Goal: Transaction & Acquisition: Subscribe to service/newsletter

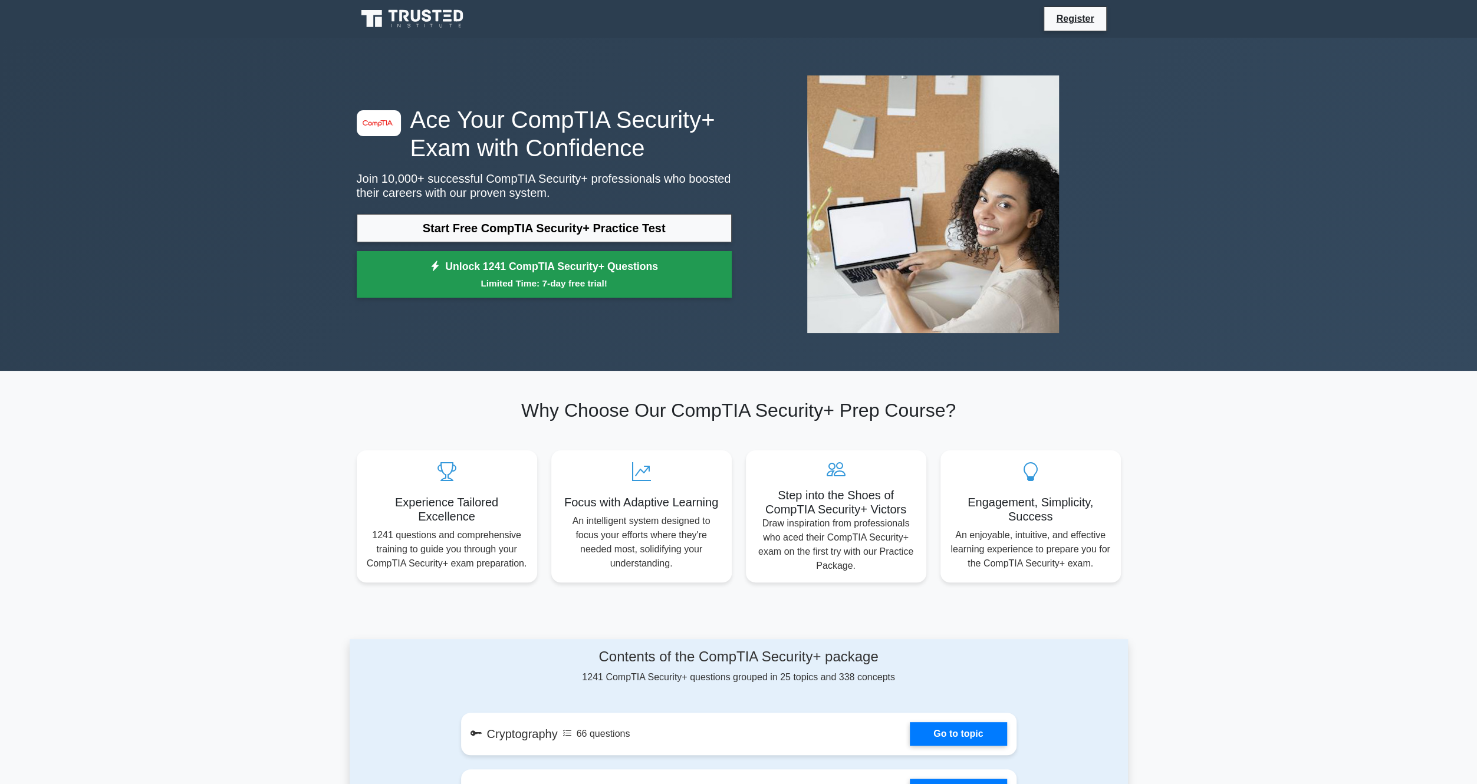
click at [592, 288] on small "Limited Time: 7-day free trial!" at bounding box center [543, 283] width 345 height 14
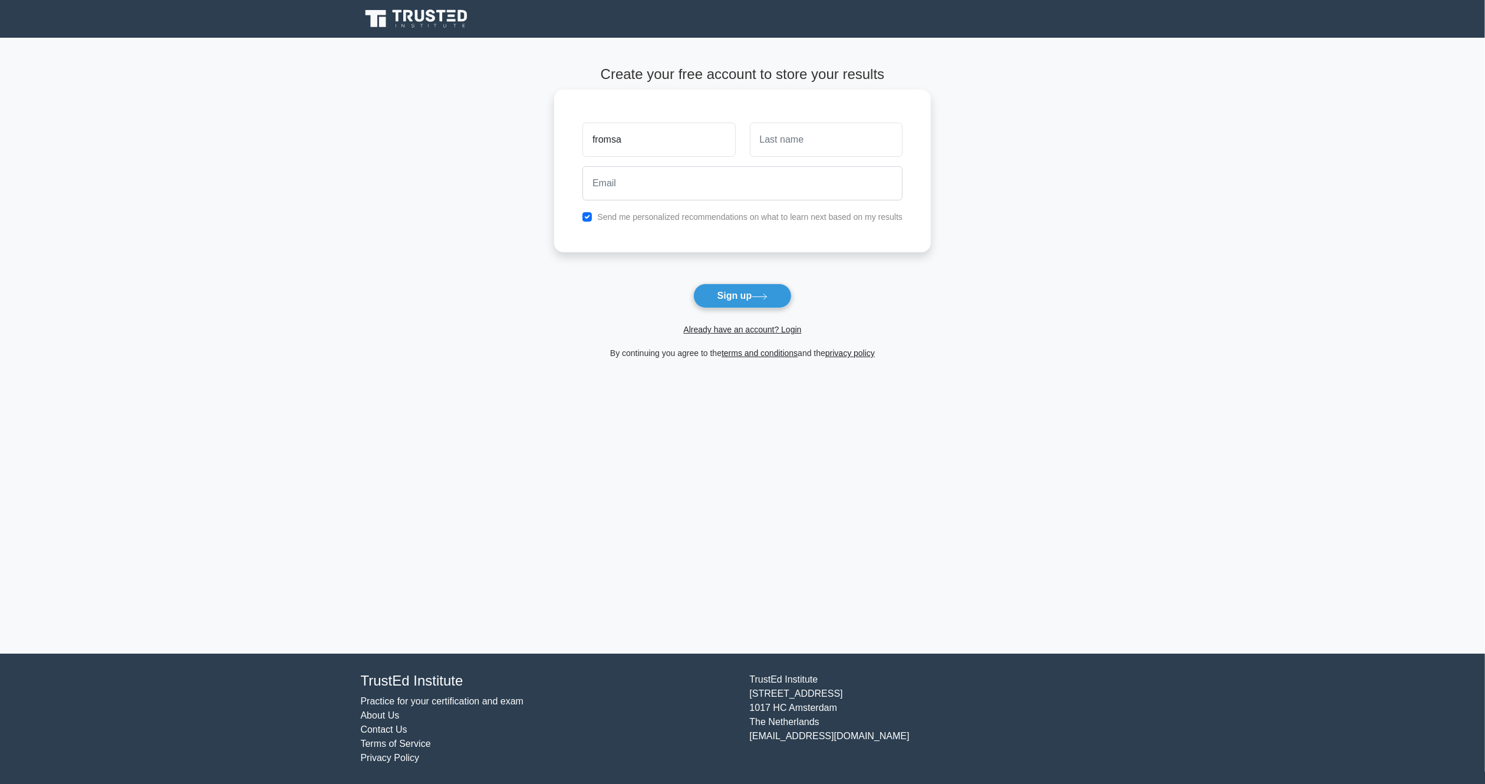
type input "fromsa"
type input "nebo"
click at [717, 181] on input "email" at bounding box center [742, 183] width 320 height 34
type input "[EMAIL_ADDRESS][DOMAIN_NAME]"
click at [766, 292] on button "Sign up" at bounding box center [742, 296] width 99 height 25
